Goal: Information Seeking & Learning: Learn about a topic

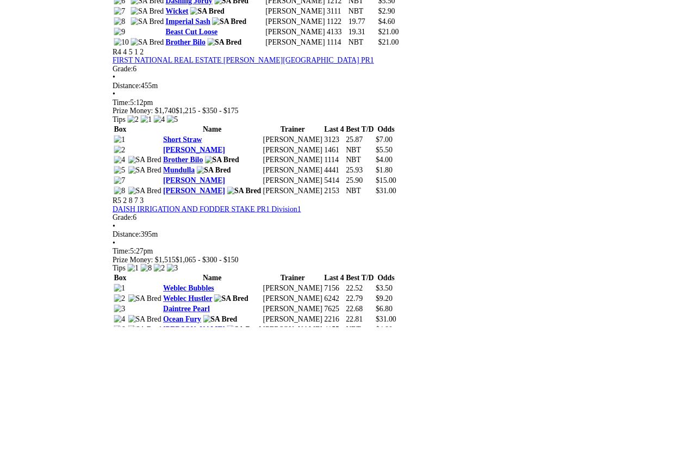
scroll to position [1214, 0]
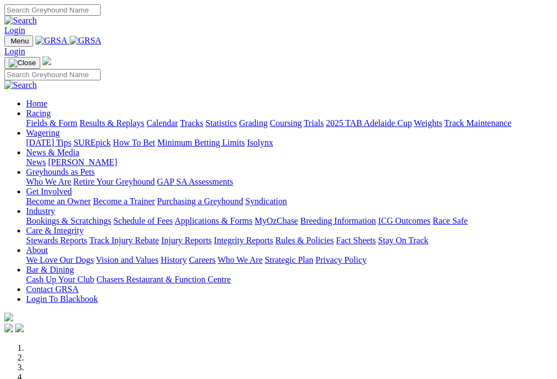
scroll to position [332, 0]
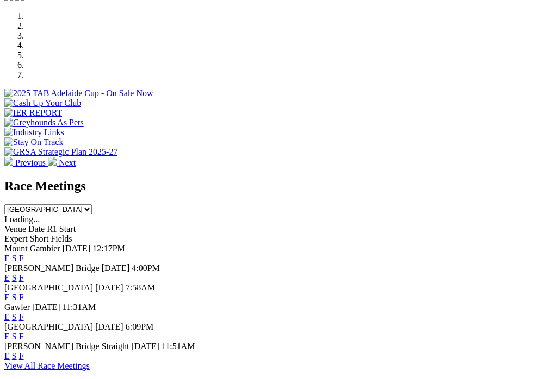
click at [24, 273] on link "F" at bounding box center [21, 277] width 5 height 9
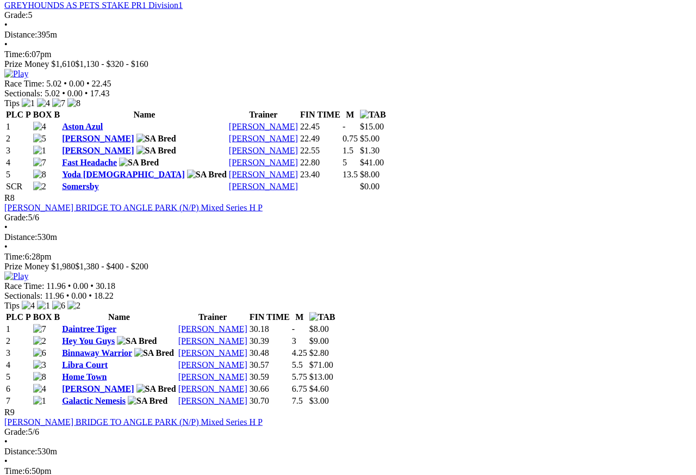
scroll to position [1885, 0]
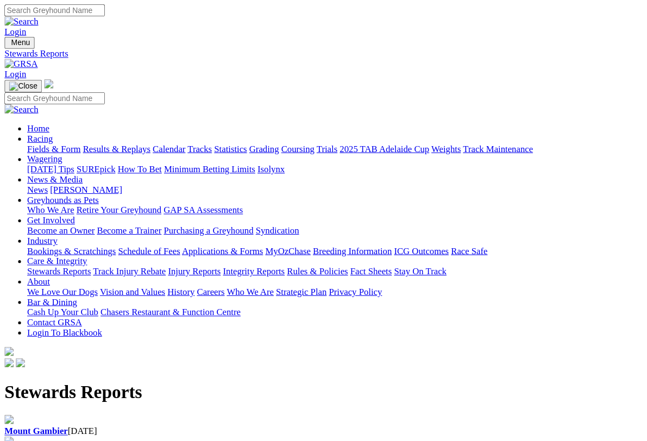
scroll to position [2, 0]
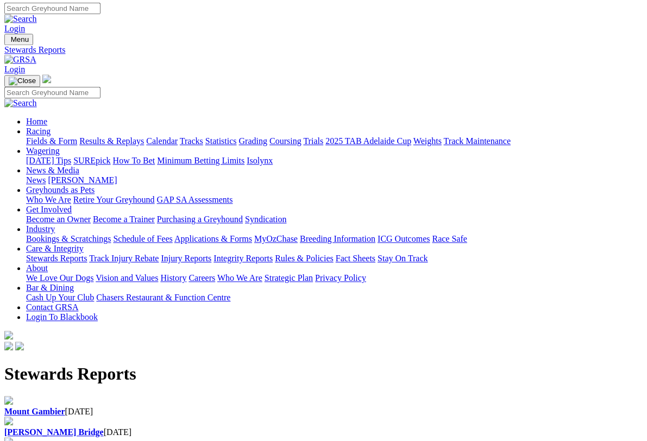
click at [104, 422] on b "[PERSON_NAME] Bridge" at bounding box center [53, 432] width 99 height 9
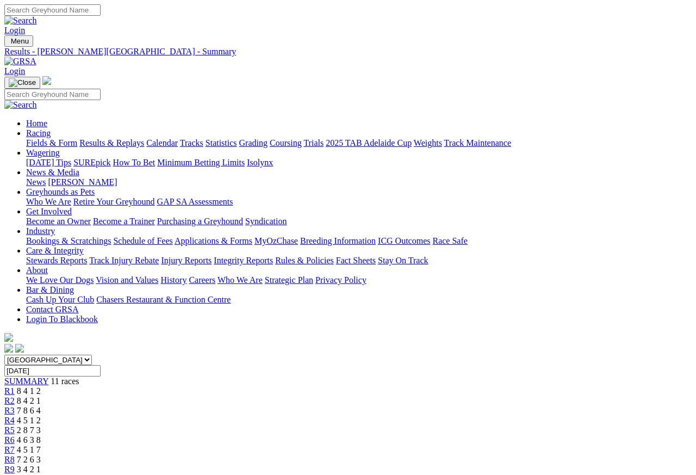
scroll to position [2016, 0]
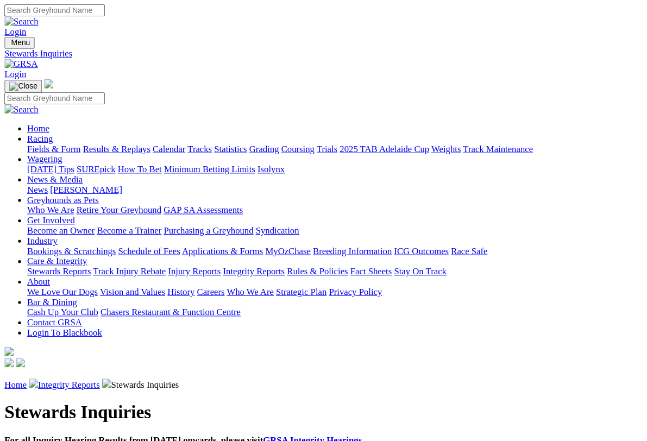
scroll to position [2, 0]
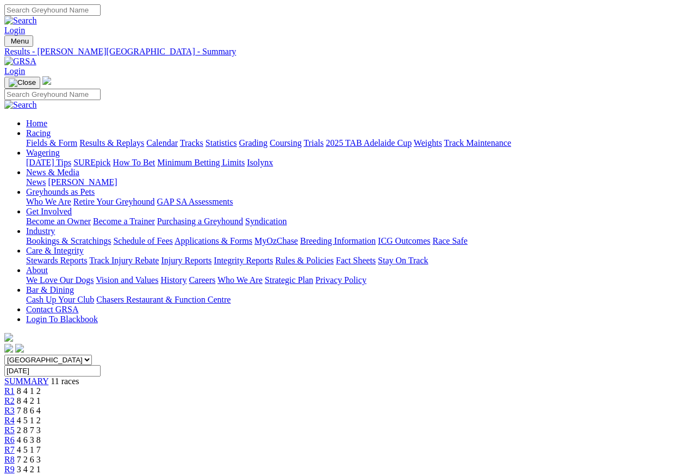
scroll to position [2016, 0]
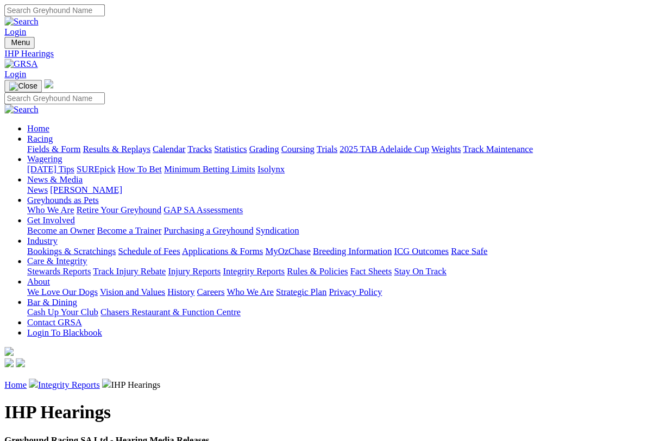
scroll to position [2, 0]
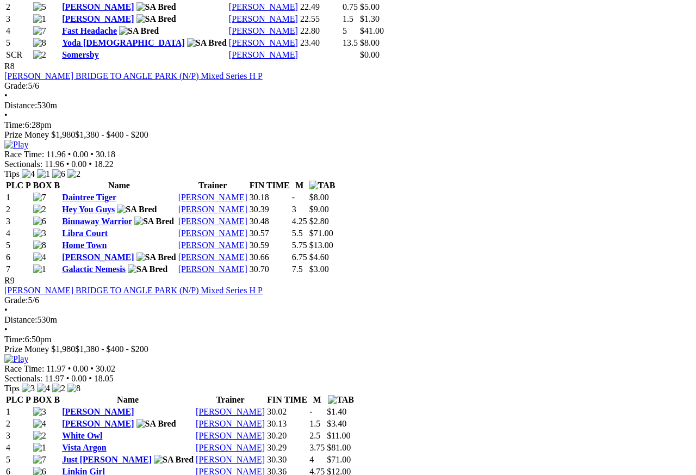
scroll to position [1967, 0]
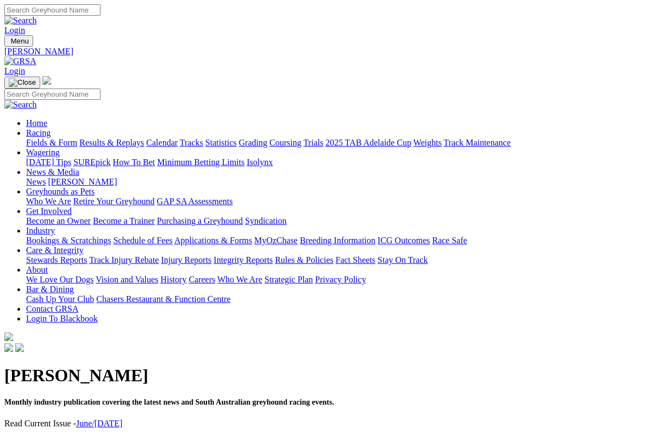
click at [51, 128] on link "Racing" at bounding box center [38, 132] width 24 height 9
